Goal: Transaction & Acquisition: Purchase product/service

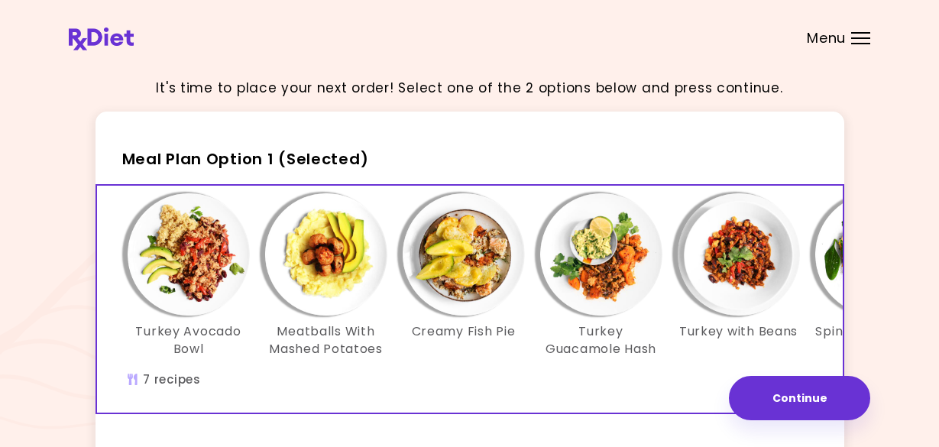
click at [863, 42] on div "Menu" at bounding box center [860, 38] width 19 height 12
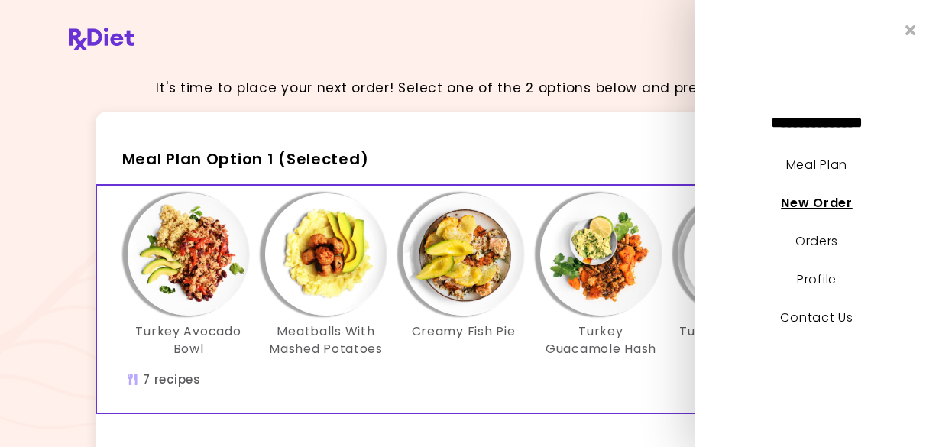
click at [830, 202] on link "New Order" at bounding box center [816, 203] width 71 height 18
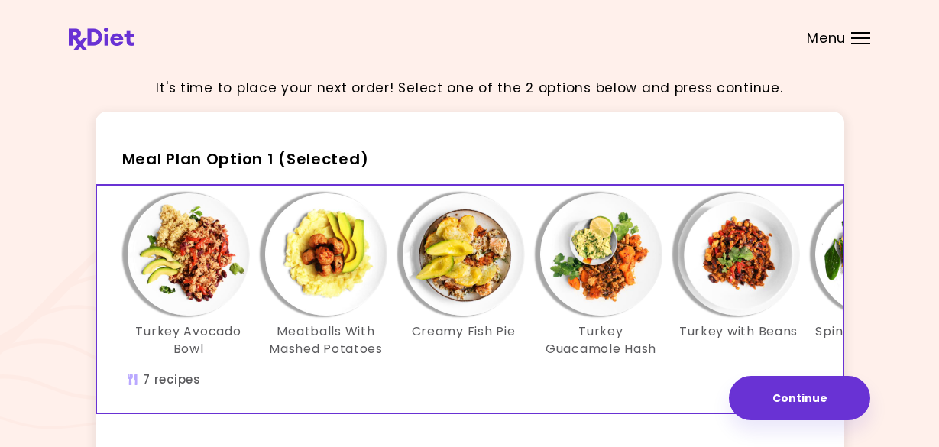
click at [864, 52] on header at bounding box center [469, 30] width 939 height 61
click at [863, 35] on div "Menu" at bounding box center [860, 38] width 19 height 12
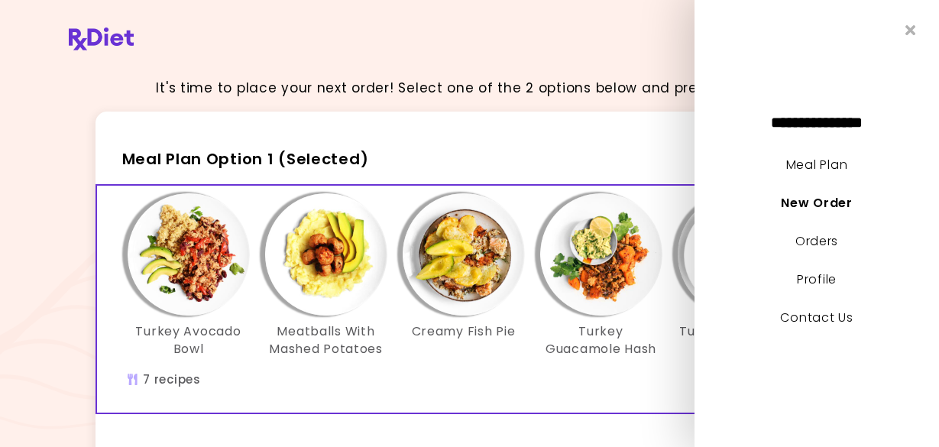
click at [452, 31] on header at bounding box center [469, 30] width 939 height 61
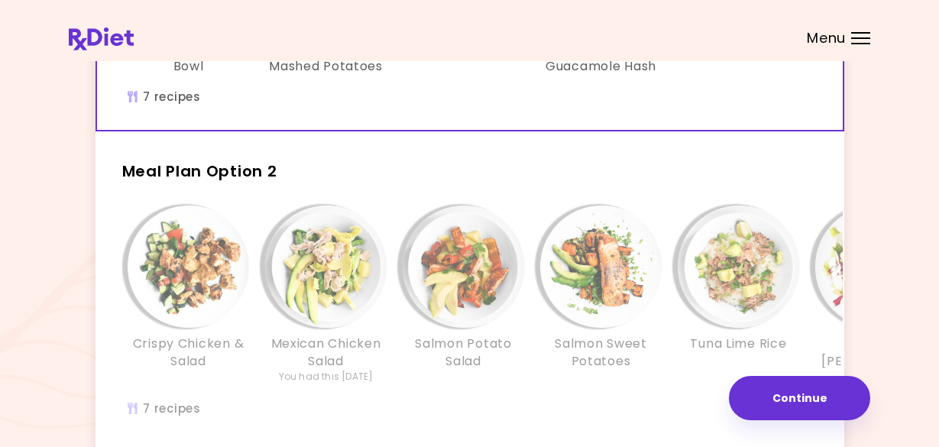
scroll to position [306, 0]
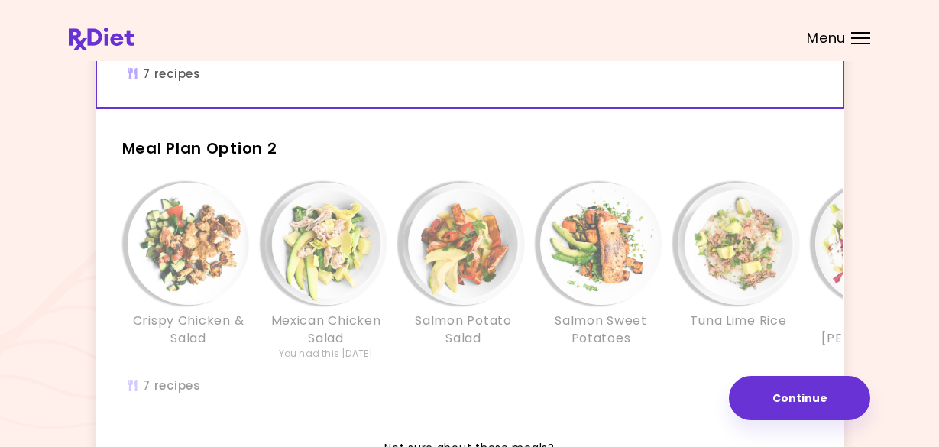
click at [619, 305] on img "Info - Salmon Sweet Potatoes - Meal Plan Option 2" at bounding box center [601, 244] width 122 height 122
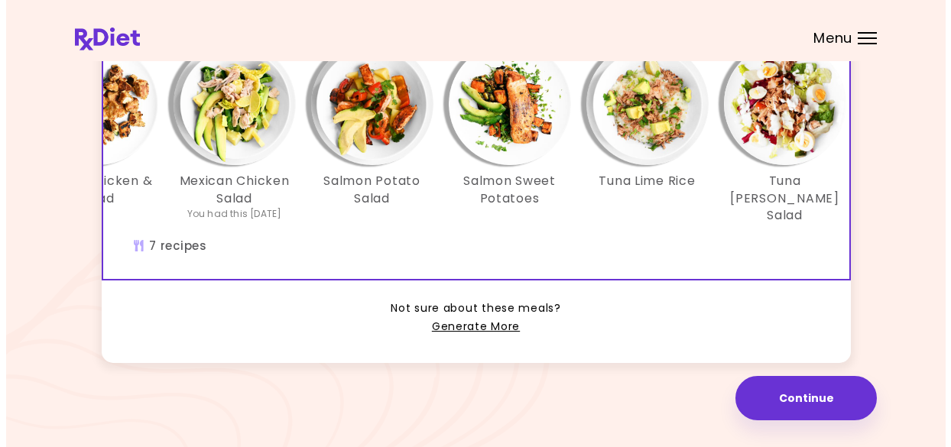
scroll to position [0, 263]
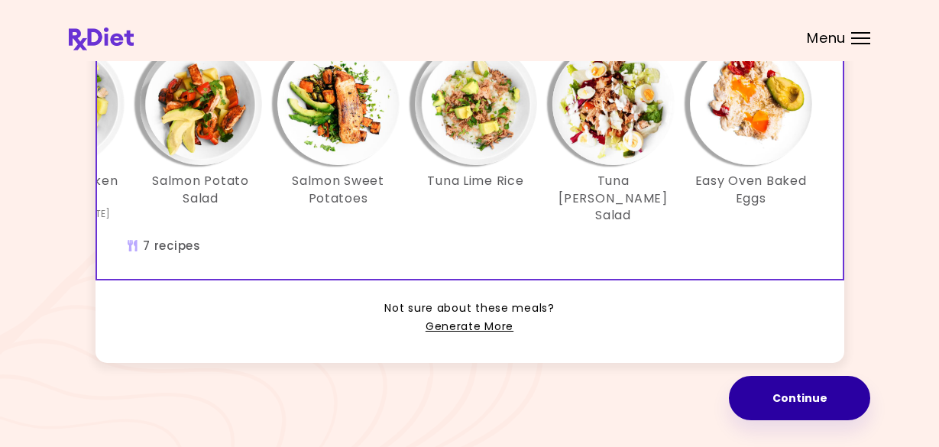
click at [790, 401] on button "Continue" at bounding box center [799, 398] width 141 height 44
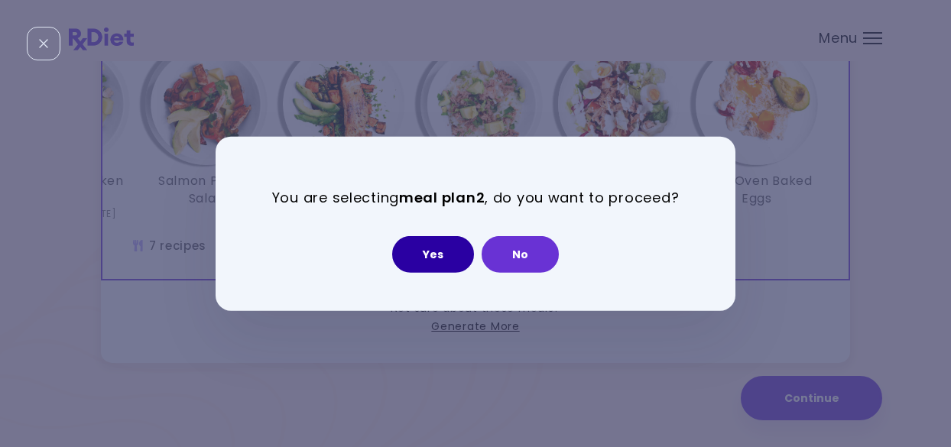
click at [437, 257] on button "Yes" at bounding box center [433, 254] width 82 height 37
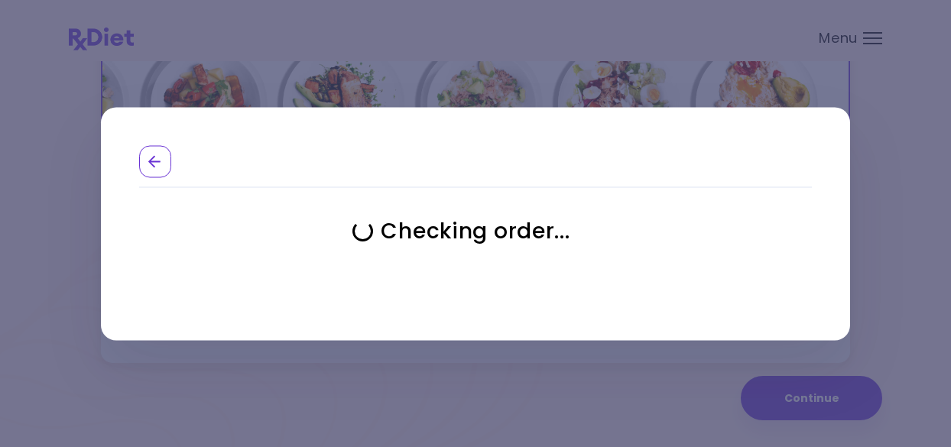
select select "**********"
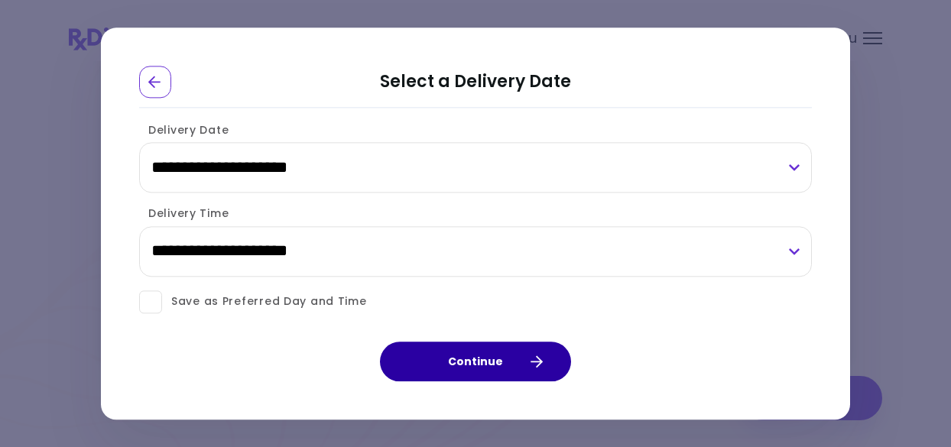
click at [517, 351] on button "Continue" at bounding box center [475, 362] width 191 height 40
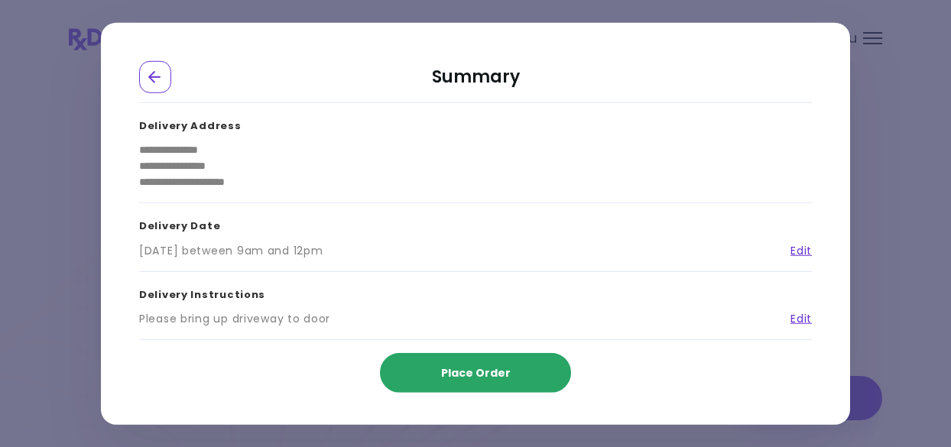
click at [491, 372] on span "Place Order" at bounding box center [476, 372] width 70 height 15
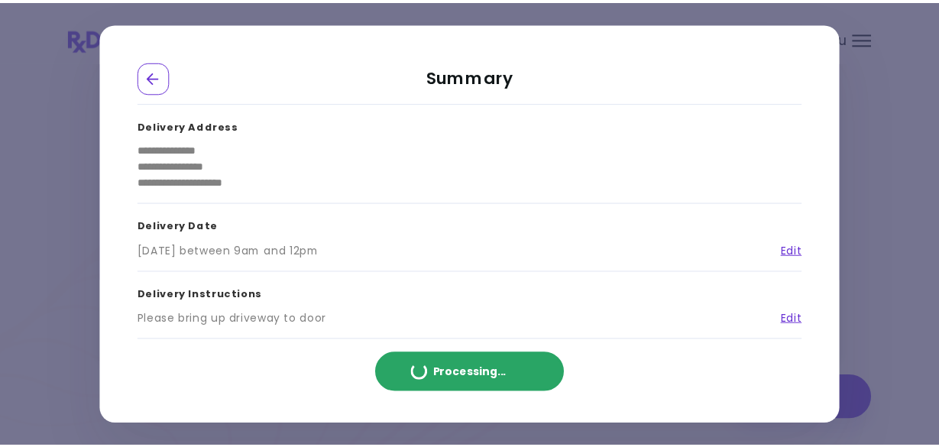
scroll to position [0, 0]
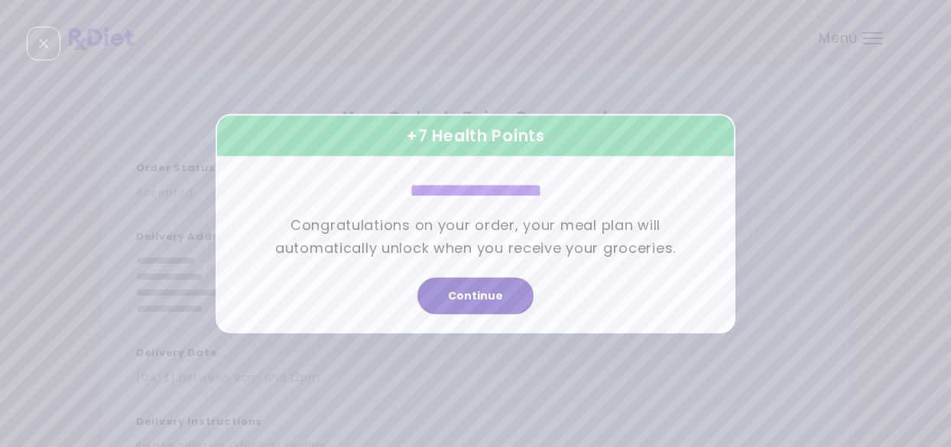
click at [481, 296] on button "Continue" at bounding box center [475, 295] width 116 height 37
